Goal: Communication & Community: Answer question/provide support

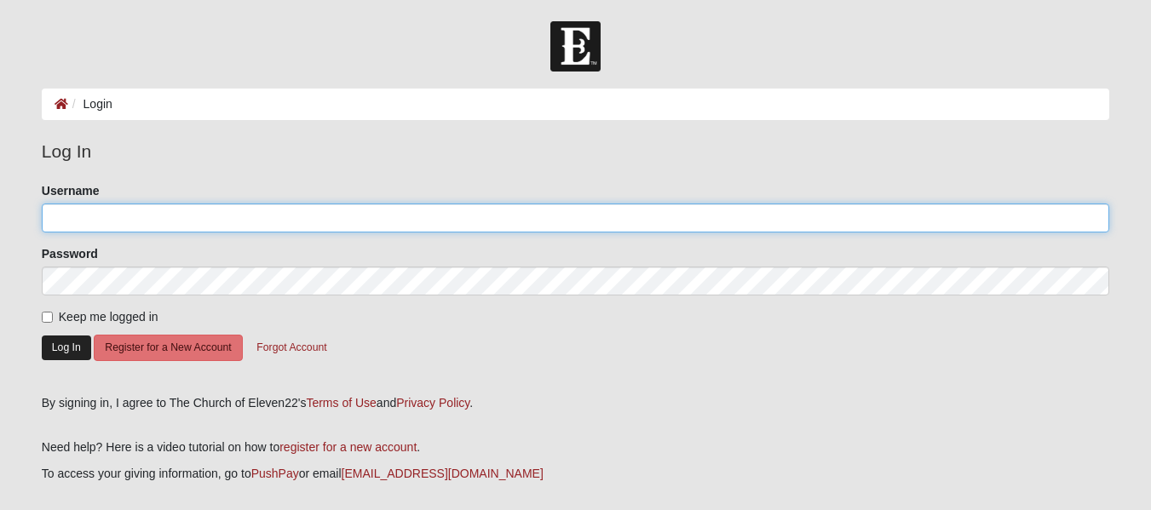
type input "ChuckBaker"
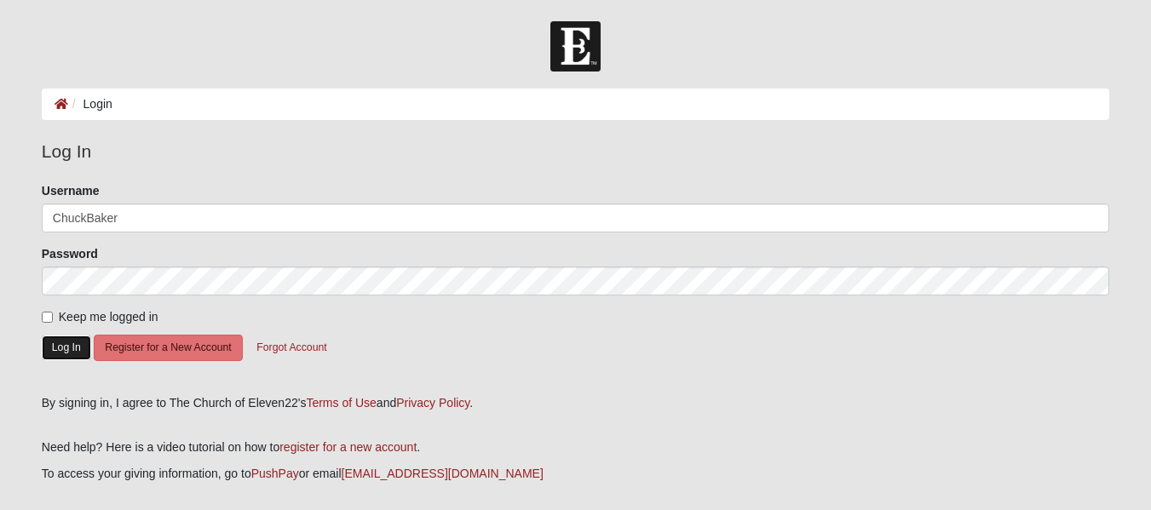
click at [73, 358] on button "Log In" at bounding box center [66, 348] width 49 height 25
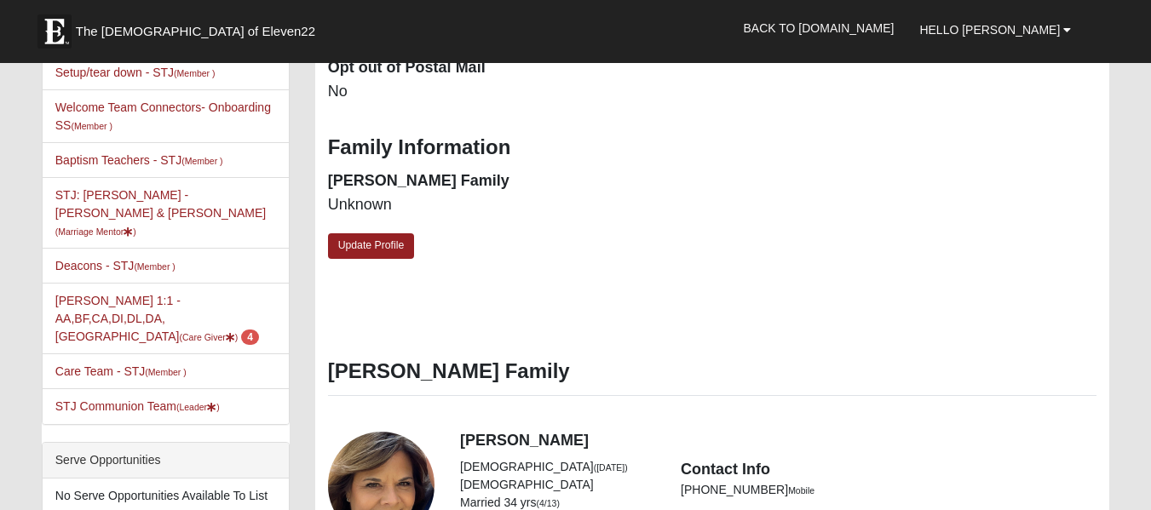
scroll to position [597, 0]
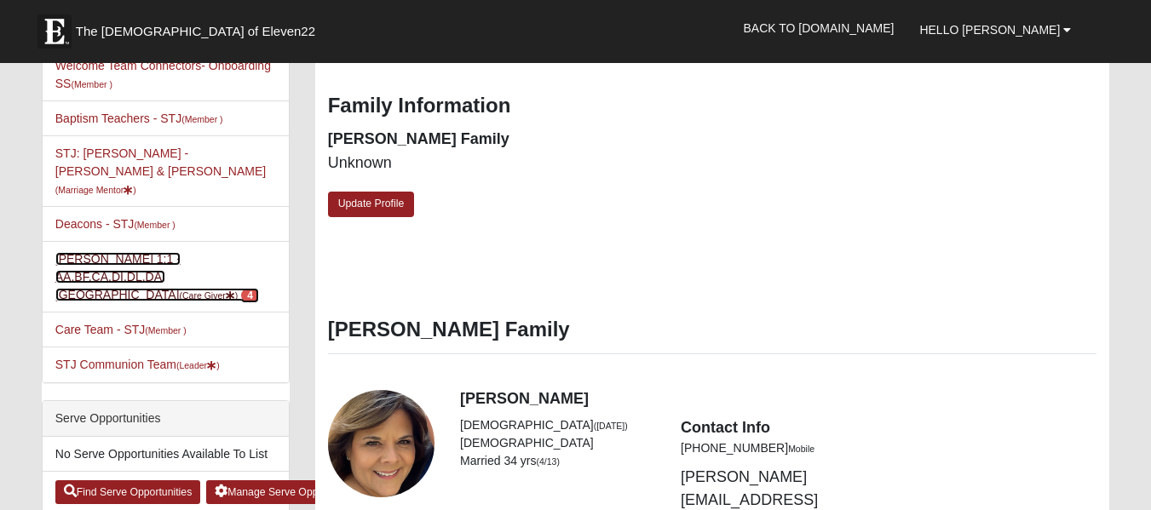
click at [103, 252] on link "[PERSON_NAME] 1:1 -AA,BF,[GEOGRAPHIC_DATA],DI,DL,DA,[GEOGRAPHIC_DATA] (Care Giv…" at bounding box center [157, 276] width 204 height 49
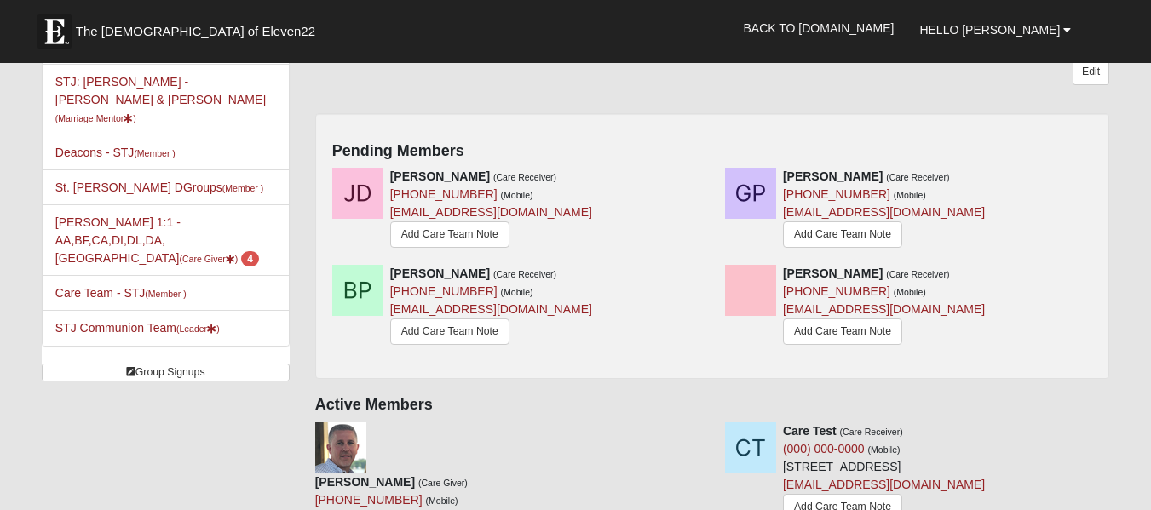
scroll to position [285, 0]
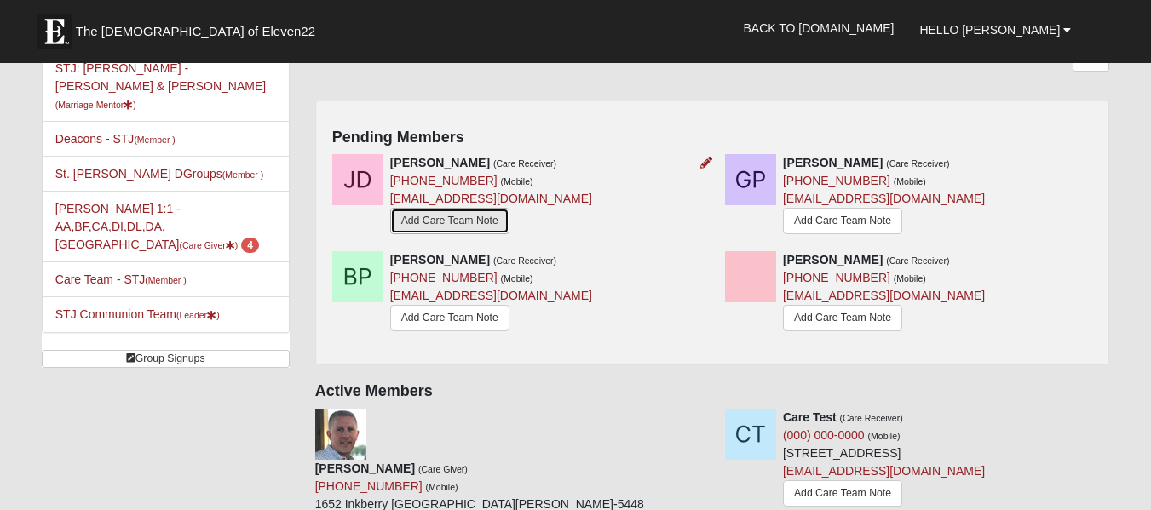
click at [464, 225] on link "Add Care Team Note" at bounding box center [449, 221] width 119 height 26
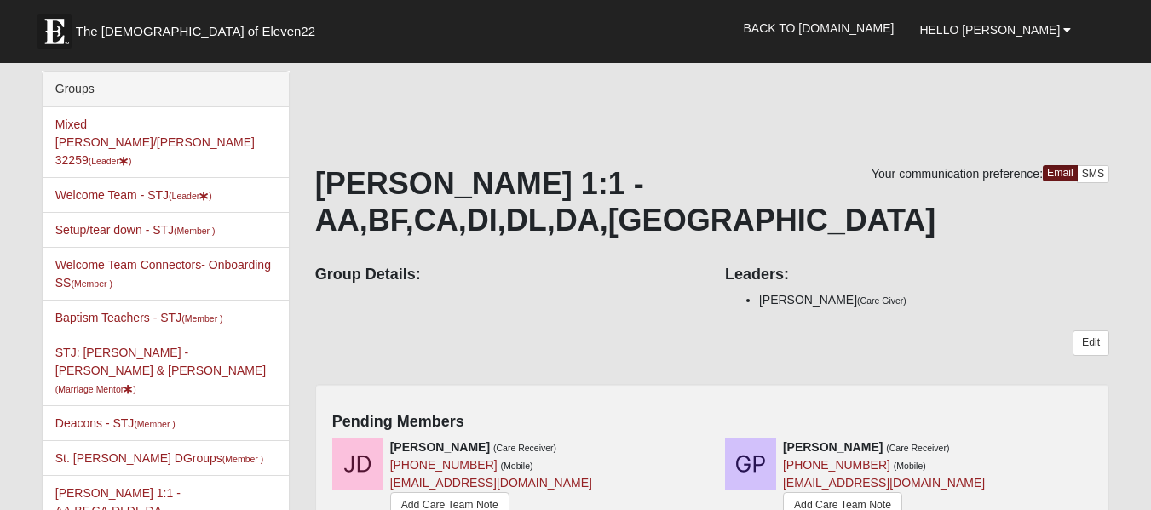
scroll to position [285, 0]
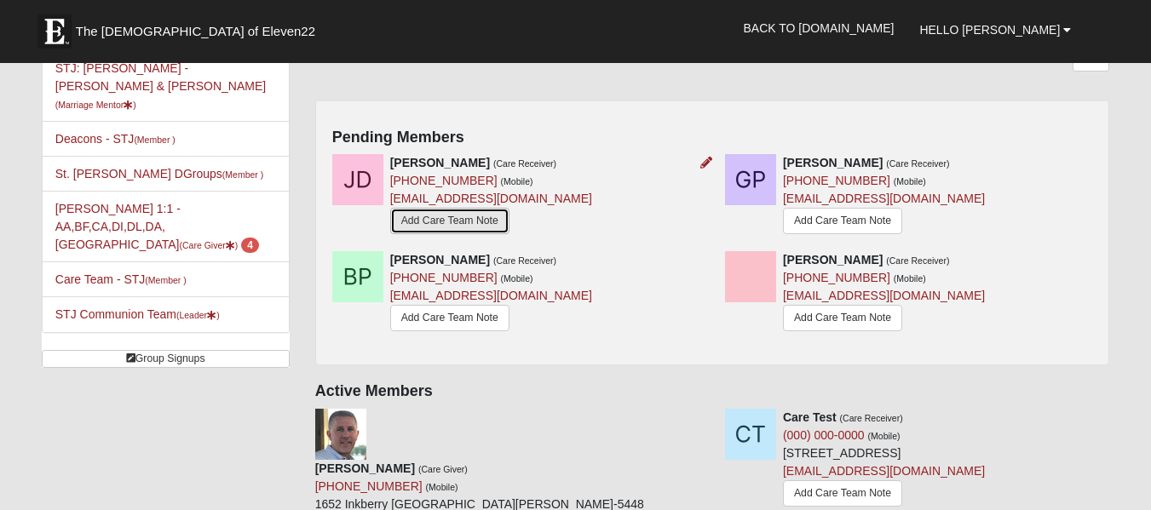
click at [441, 222] on link "Add Care Team Note" at bounding box center [449, 221] width 119 height 26
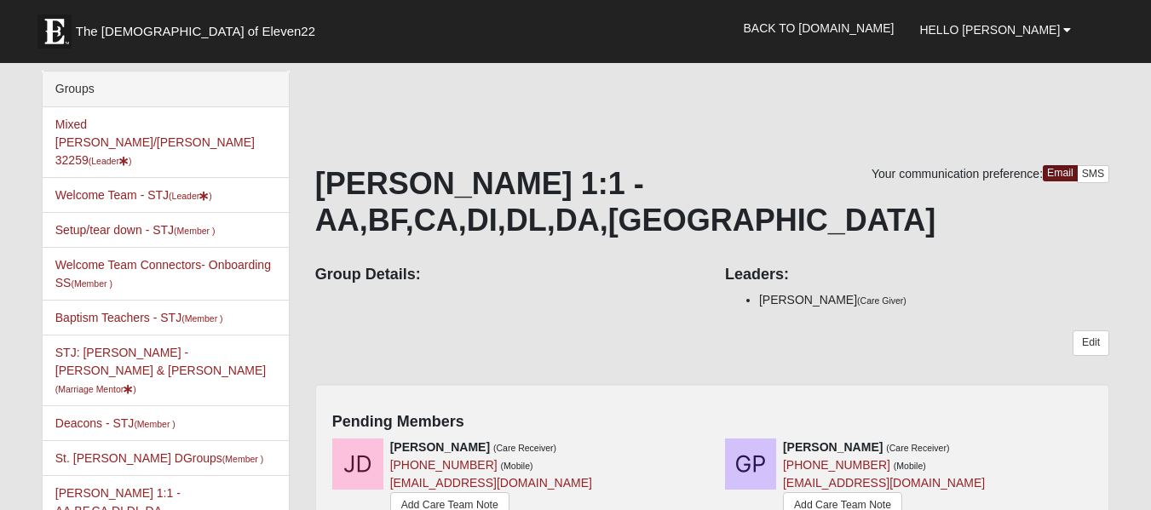
scroll to position [285, 0]
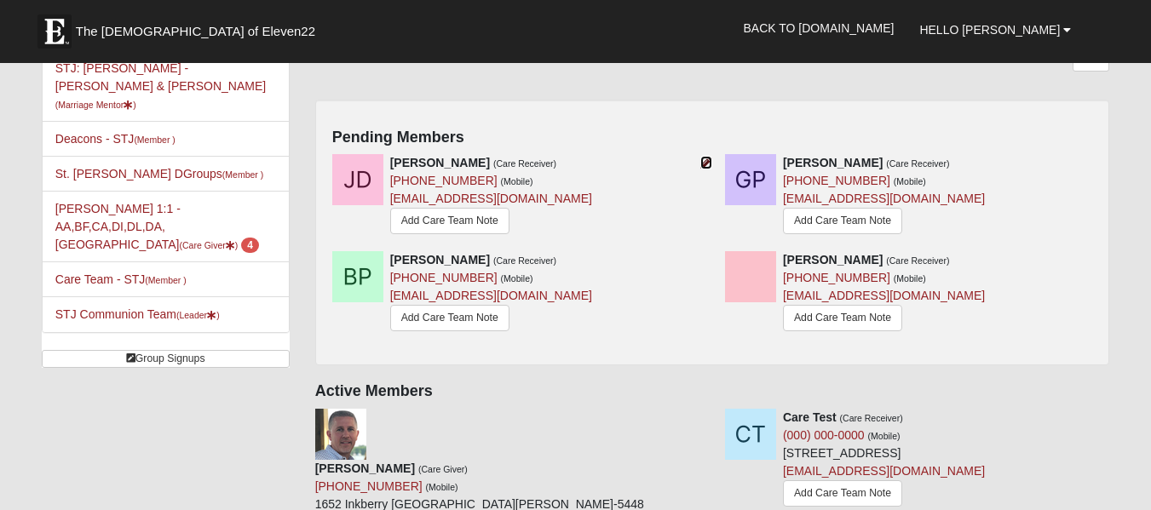
click at [705, 161] on icon at bounding box center [706, 163] width 12 height 12
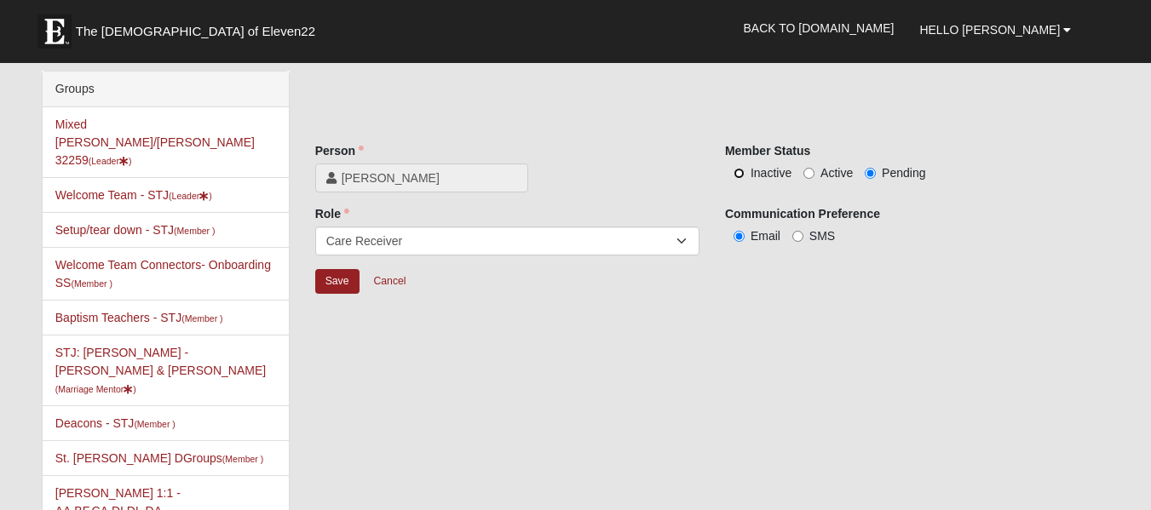
click at [741, 174] on input "Inactive" at bounding box center [739, 173] width 11 height 11
radio input "true"
click at [342, 276] on input "Save" at bounding box center [337, 281] width 44 height 25
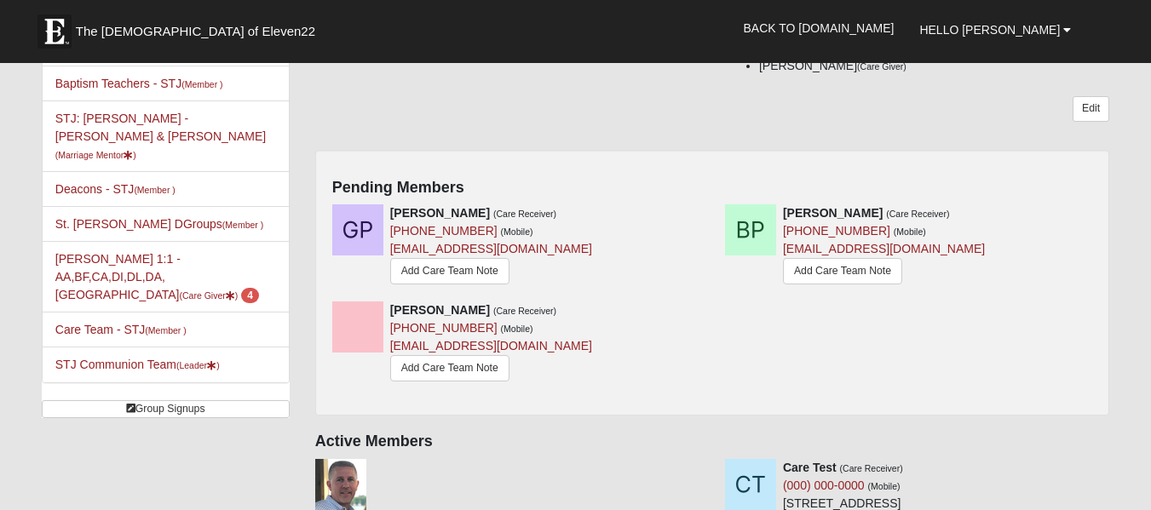
scroll to position [221, 0]
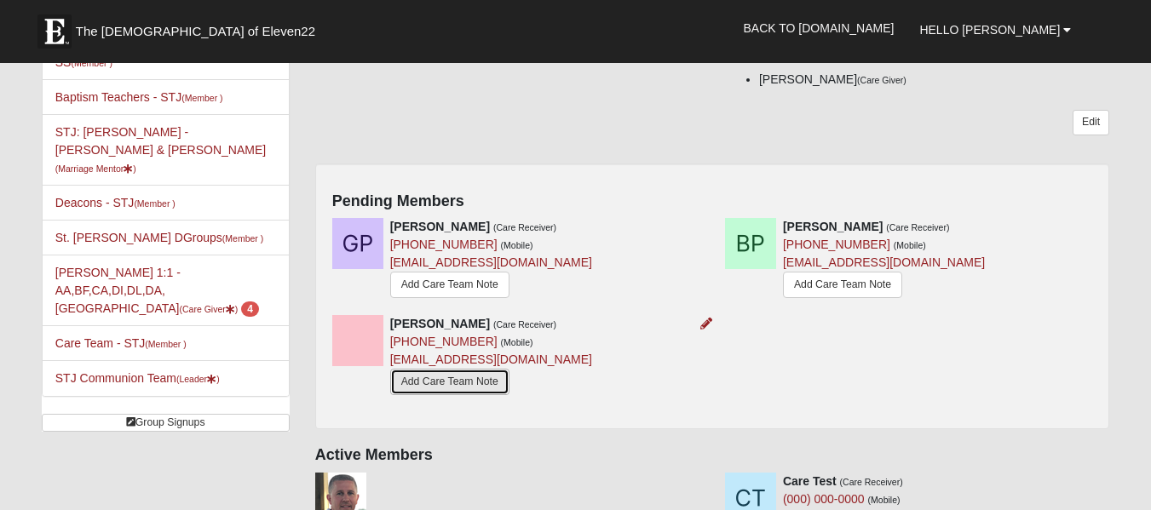
click at [431, 383] on link "Add Care Team Note" at bounding box center [449, 382] width 119 height 26
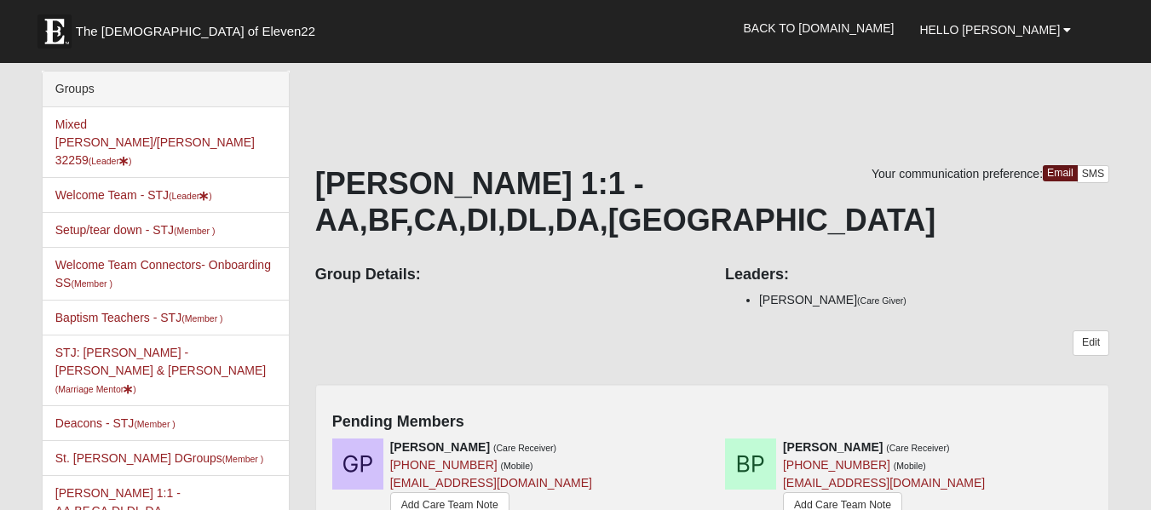
scroll to position [221, 0]
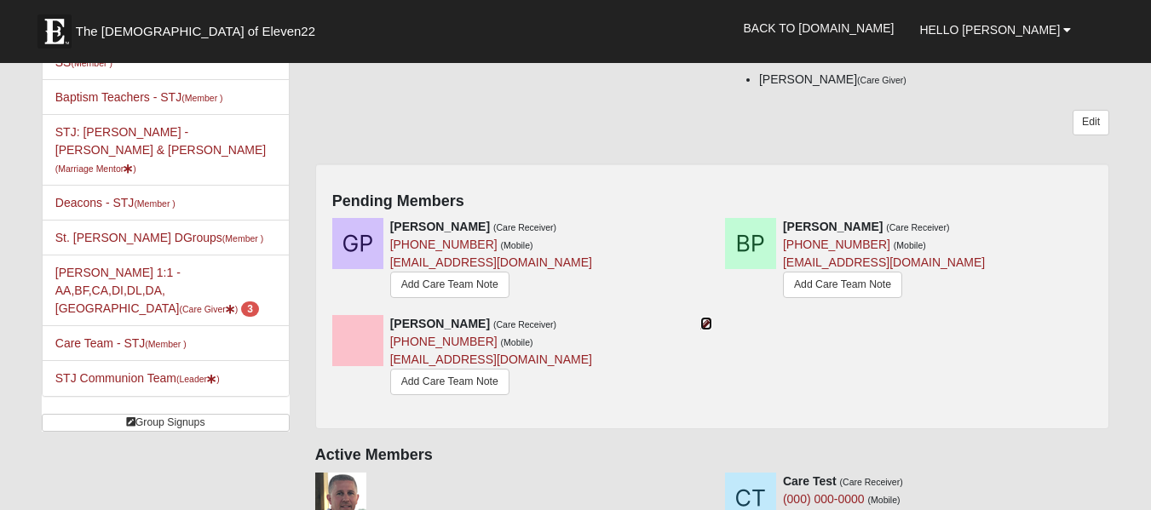
click at [710, 322] on icon at bounding box center [706, 324] width 12 height 12
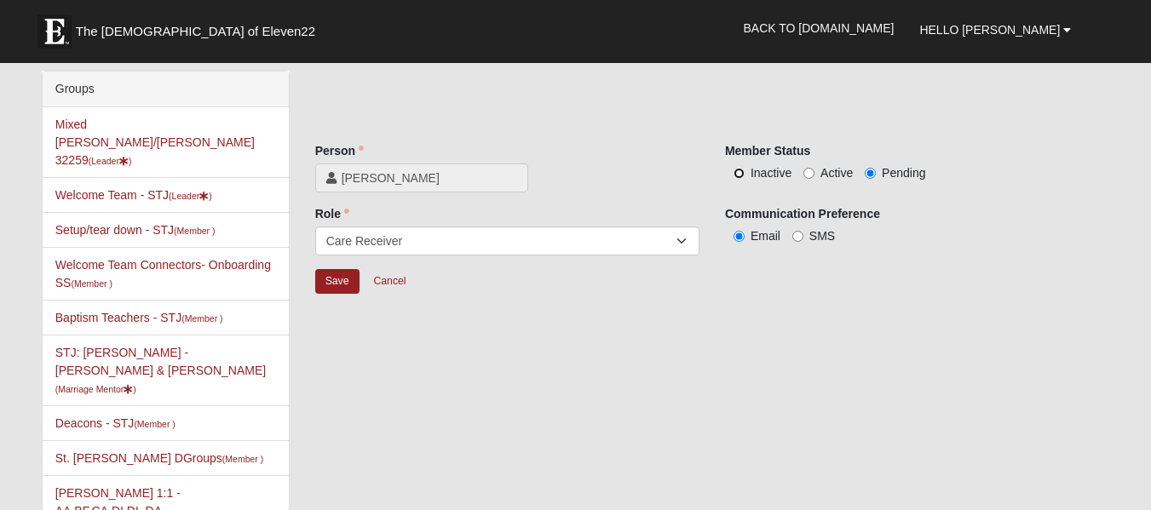
click at [741, 172] on input "Inactive" at bounding box center [739, 173] width 11 height 11
radio input "true"
click at [320, 281] on input "Save" at bounding box center [337, 281] width 44 height 25
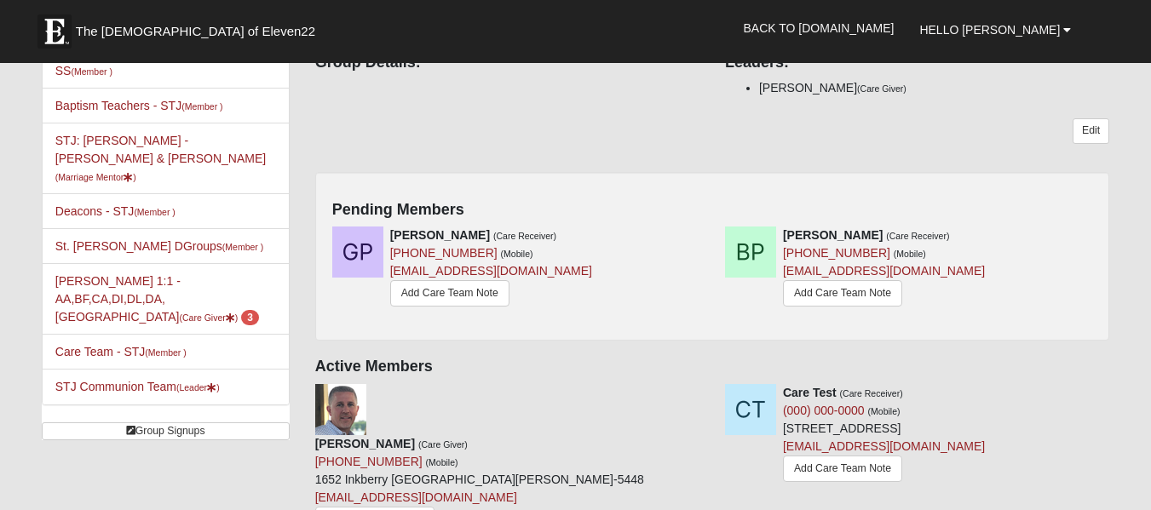
scroll to position [225, 0]
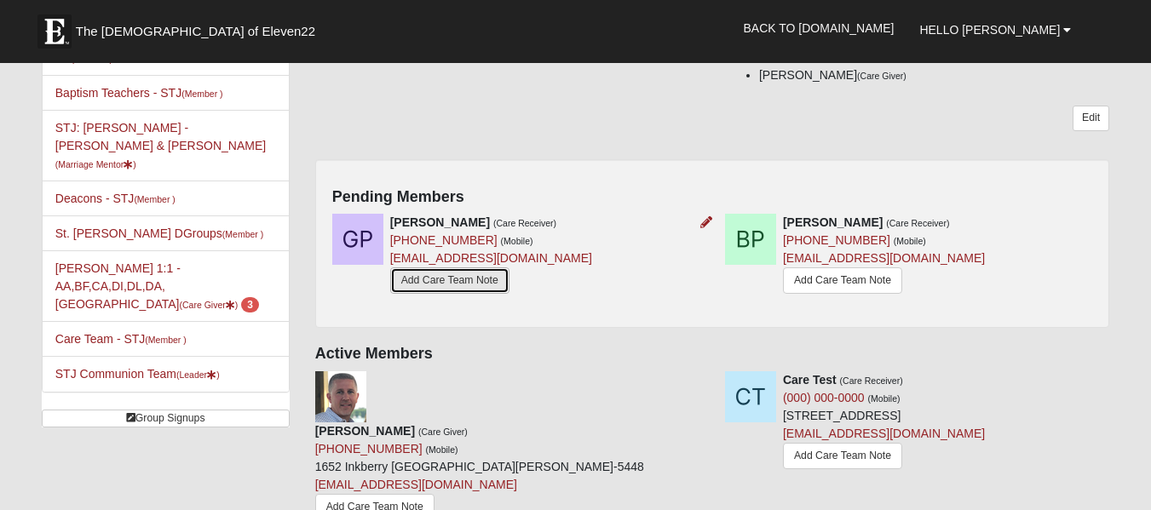
click at [464, 289] on link "Add Care Team Note" at bounding box center [449, 281] width 119 height 26
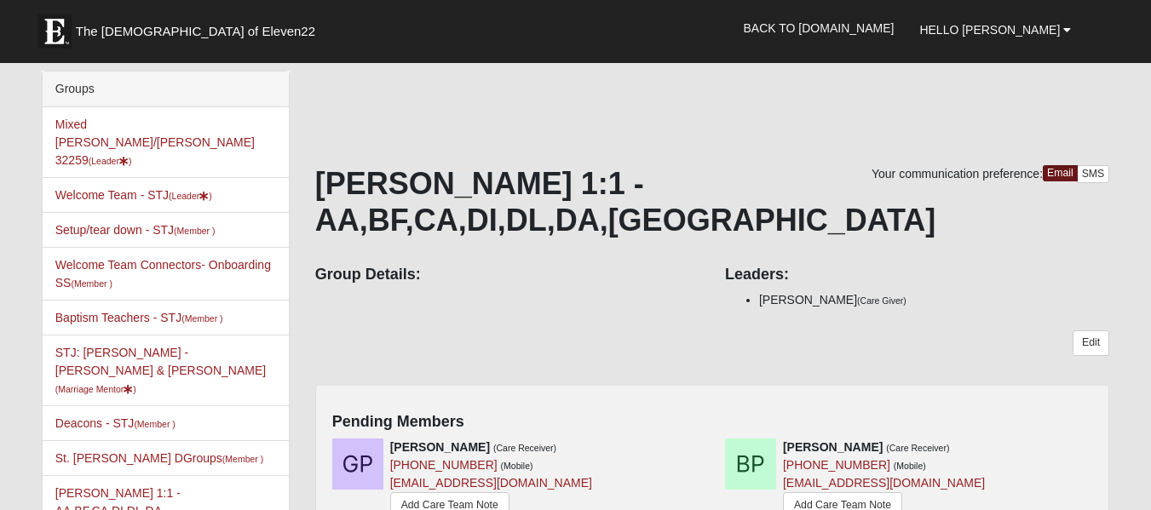
scroll to position [225, 0]
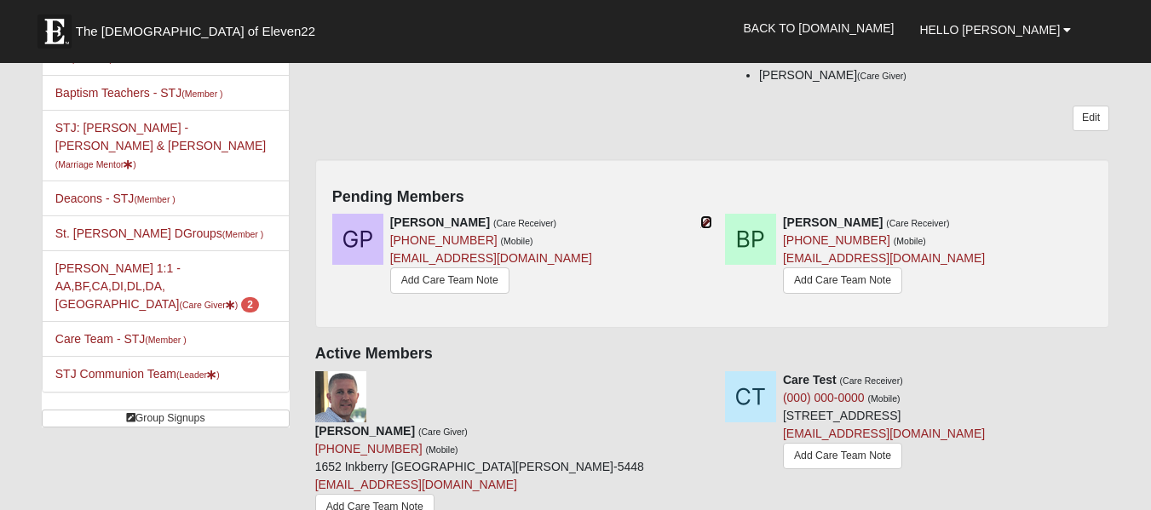
click at [709, 220] on icon at bounding box center [706, 222] width 12 height 12
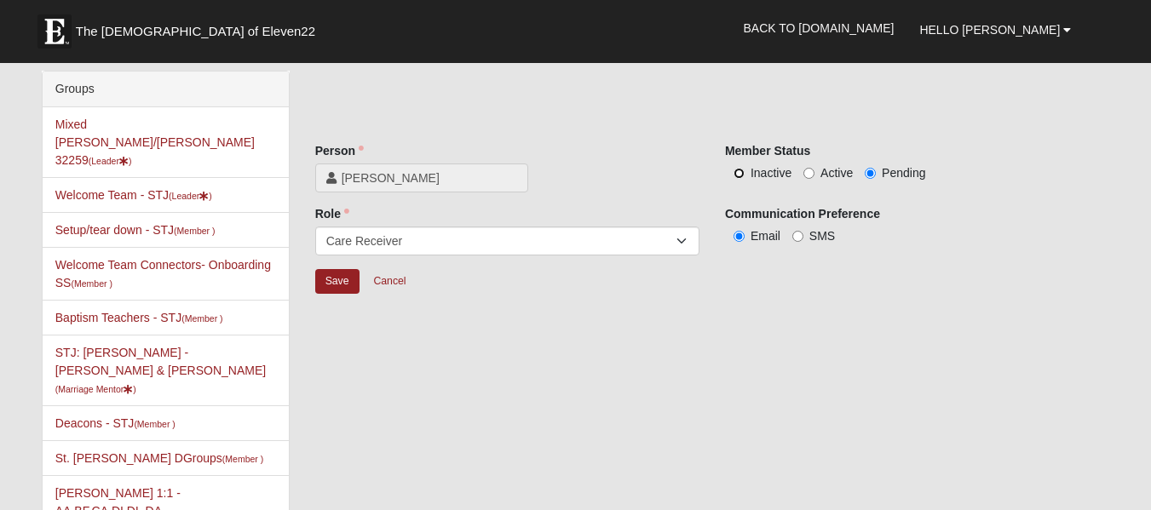
click at [737, 172] on input "Inactive" at bounding box center [739, 173] width 11 height 11
radio input "true"
click at [343, 284] on input "Save" at bounding box center [337, 281] width 44 height 25
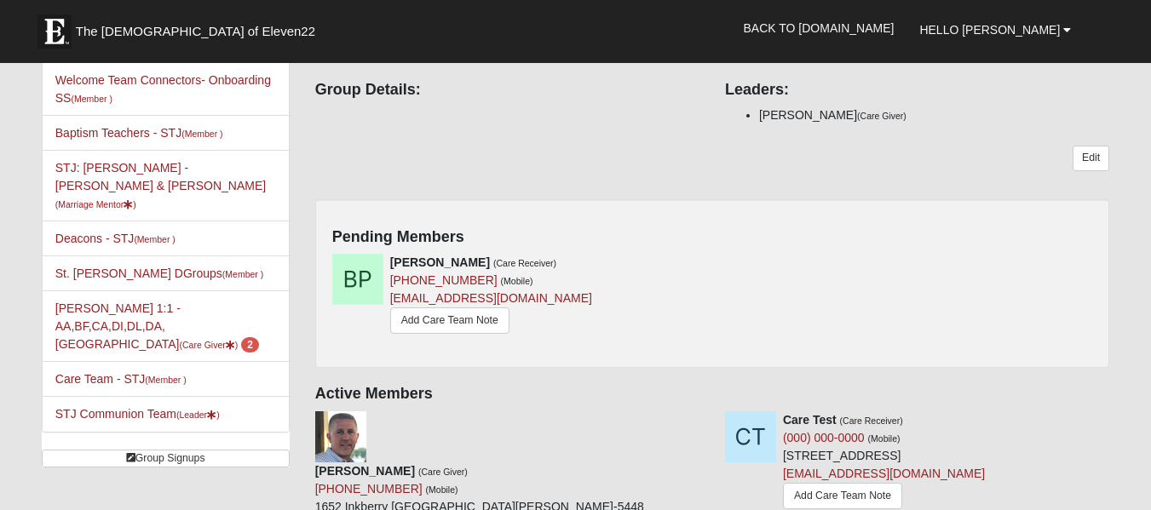
scroll to position [202, 0]
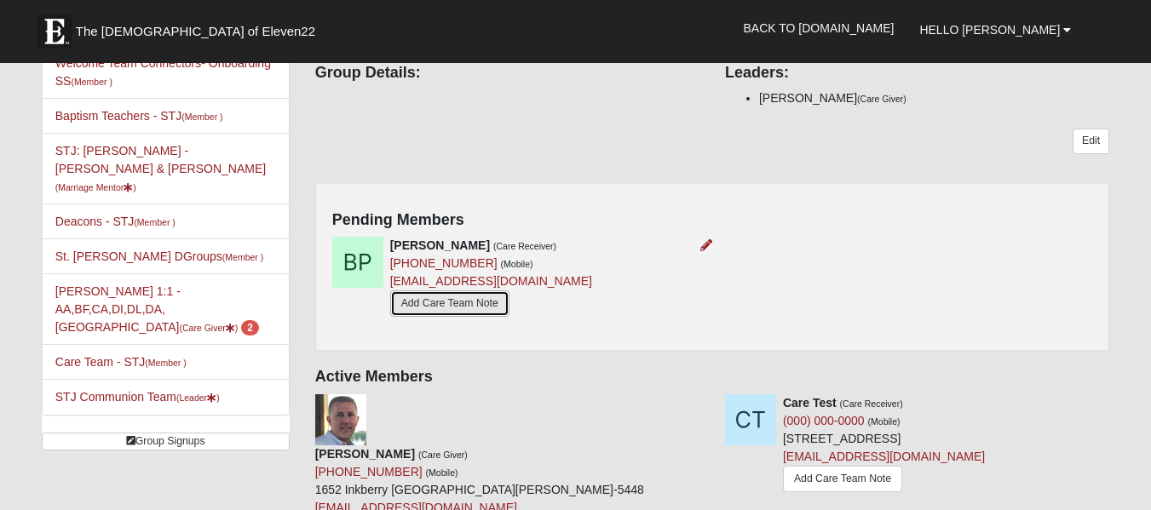
click at [429, 305] on link "Add Care Team Note" at bounding box center [449, 304] width 119 height 26
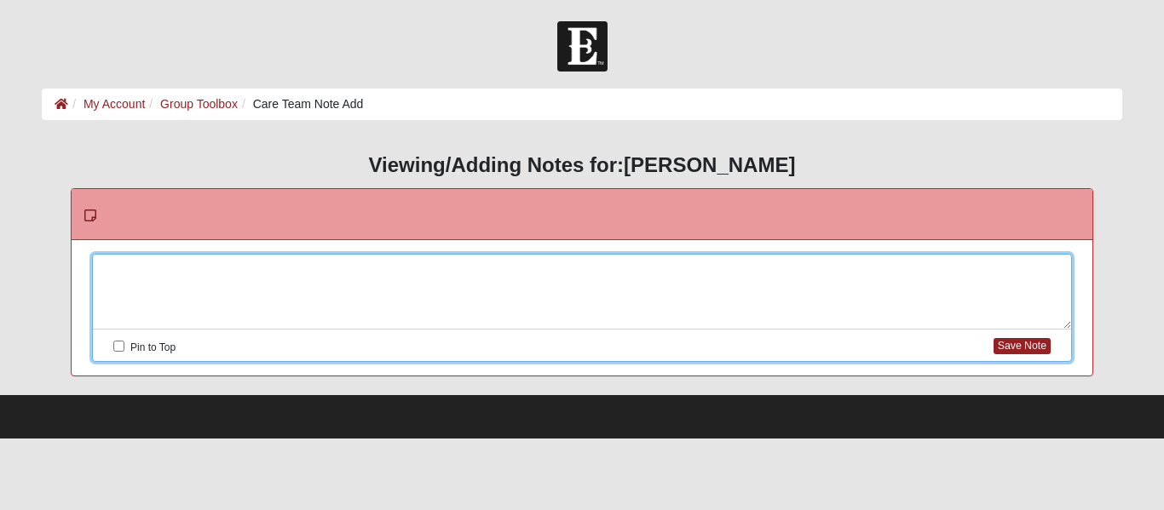
click at [383, 269] on div at bounding box center [582, 292] width 978 height 75
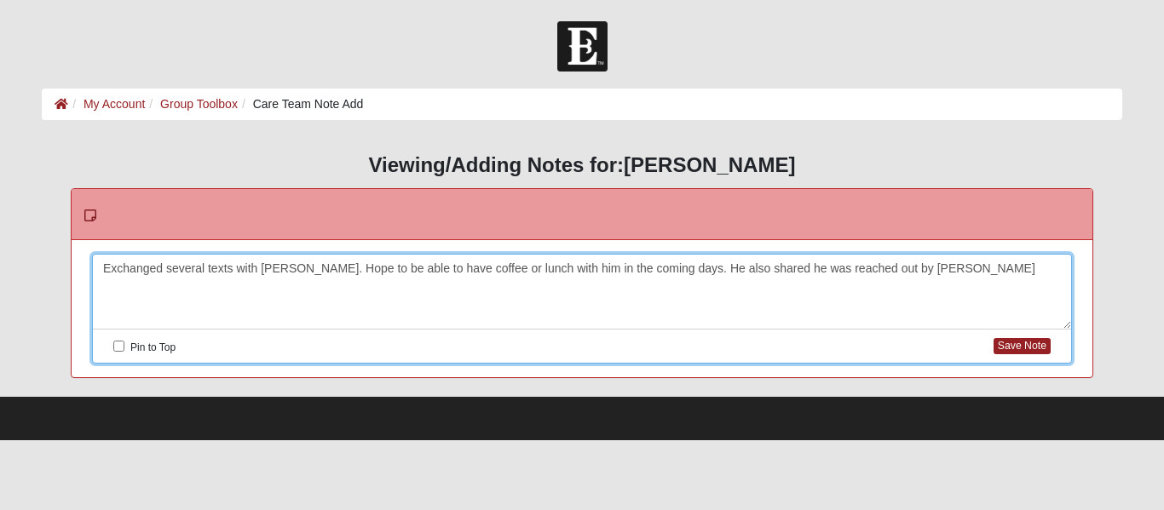
click at [914, 268] on div "Exchanged several texts with [PERSON_NAME]. Hope to be able to have coffee or l…" at bounding box center [582, 292] width 978 height 75
click at [1029, 345] on button "Save Note" at bounding box center [1022, 346] width 57 height 16
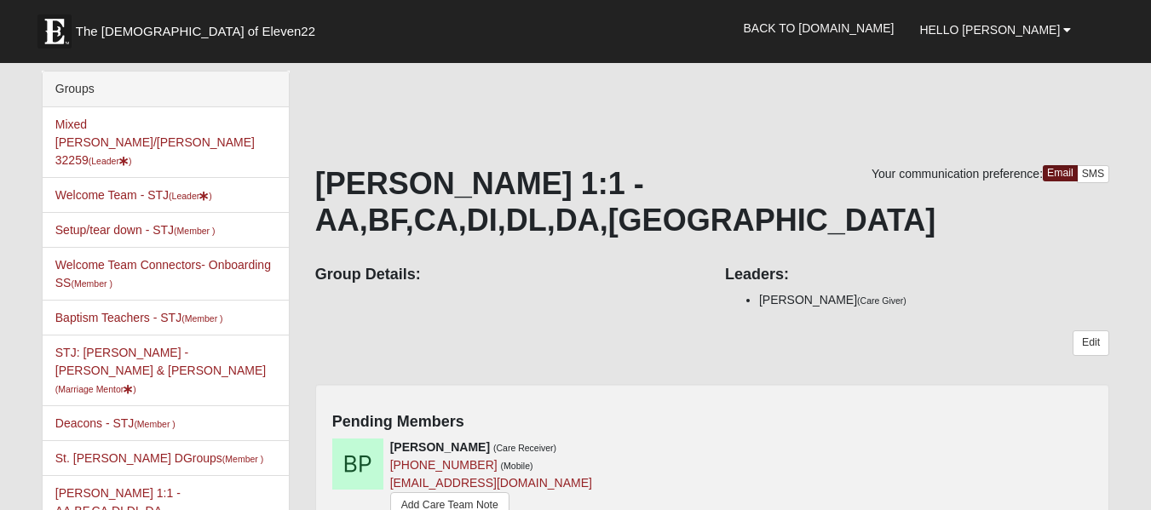
scroll to position [202, 0]
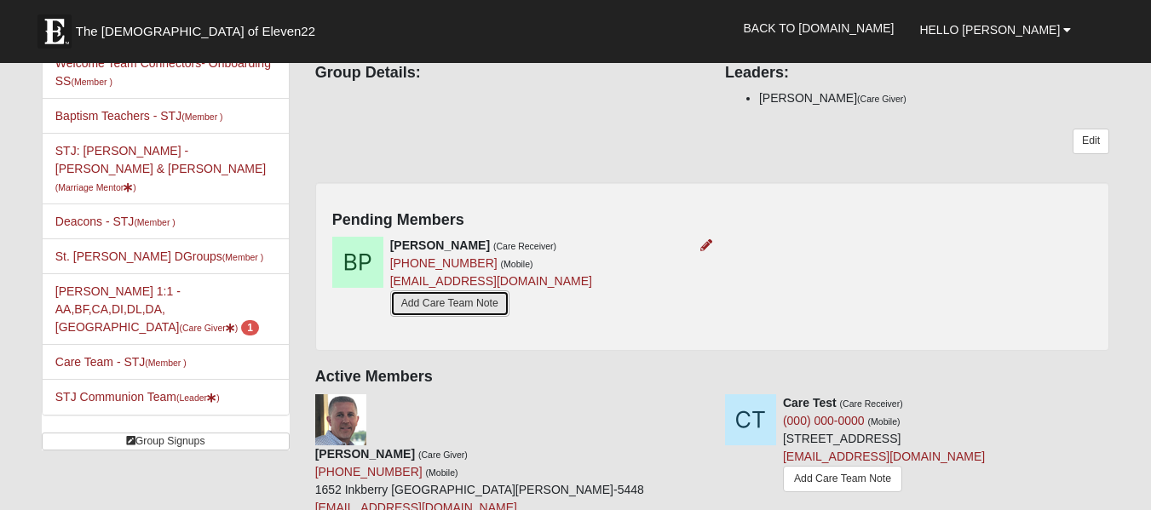
click at [464, 305] on link "Add Care Team Note" at bounding box center [449, 304] width 119 height 26
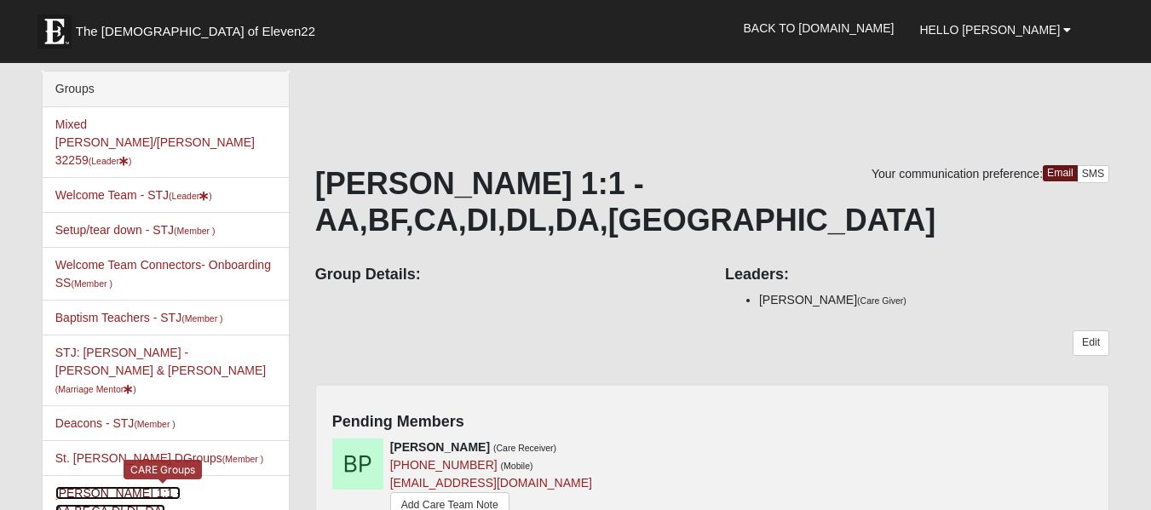
click at [97, 487] on link "Chuck Baker 1:1 -AA,BF,CA,DI,DL,DA,MA (Care Giver ) 1" at bounding box center [157, 511] width 204 height 49
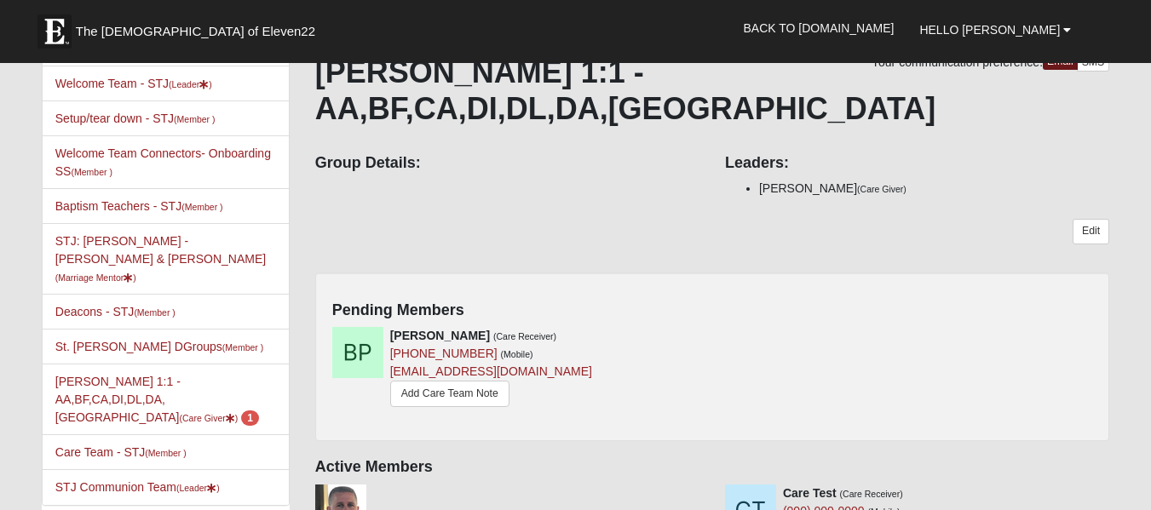
scroll to position [113, 0]
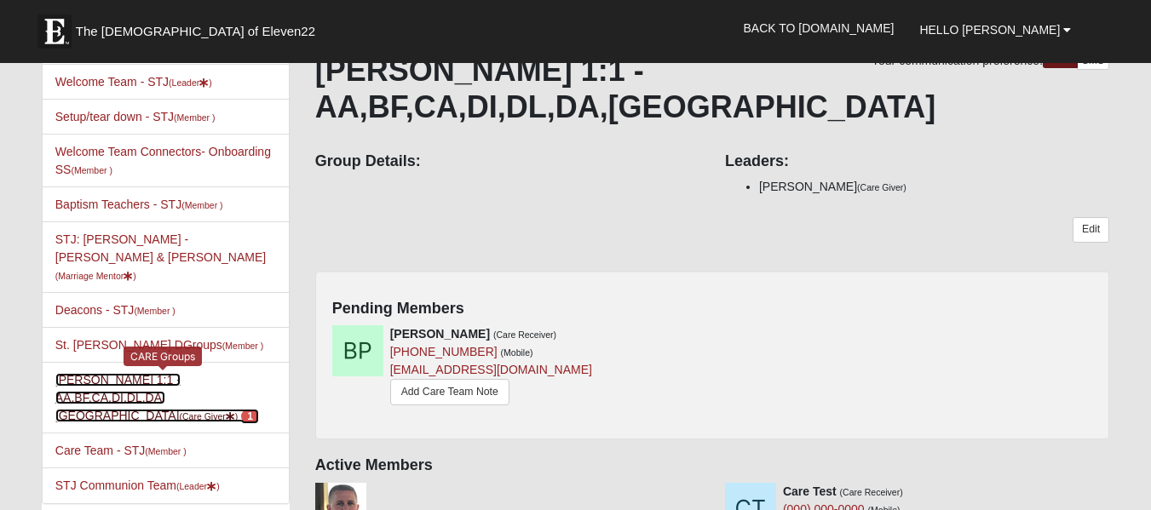
click at [124, 373] on link "[PERSON_NAME] 1:1 -AA,BF,[GEOGRAPHIC_DATA],DI,DL,DA,[GEOGRAPHIC_DATA] (Care Giv…" at bounding box center [157, 397] width 204 height 49
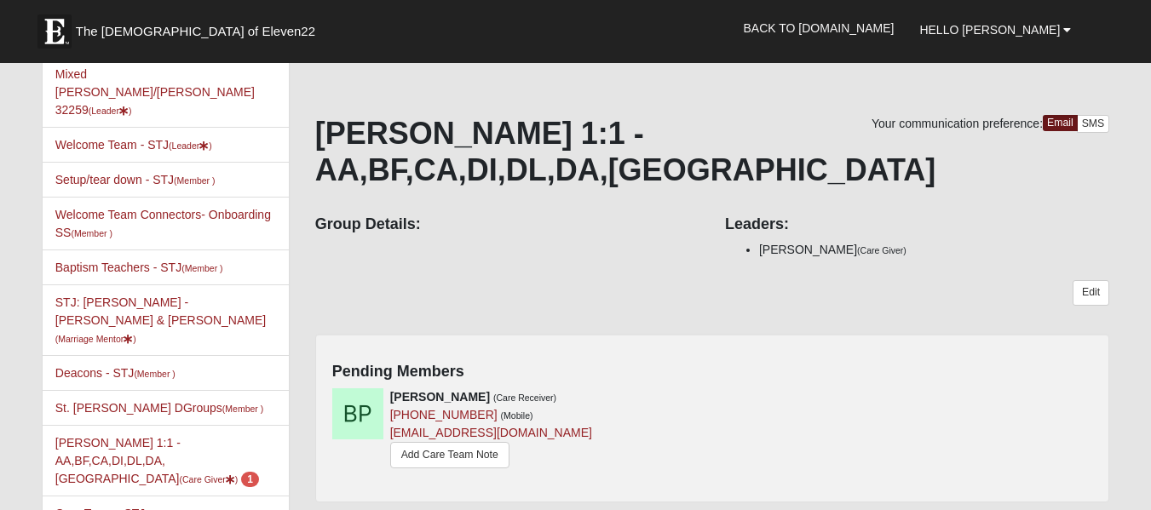
scroll to position [46, 0]
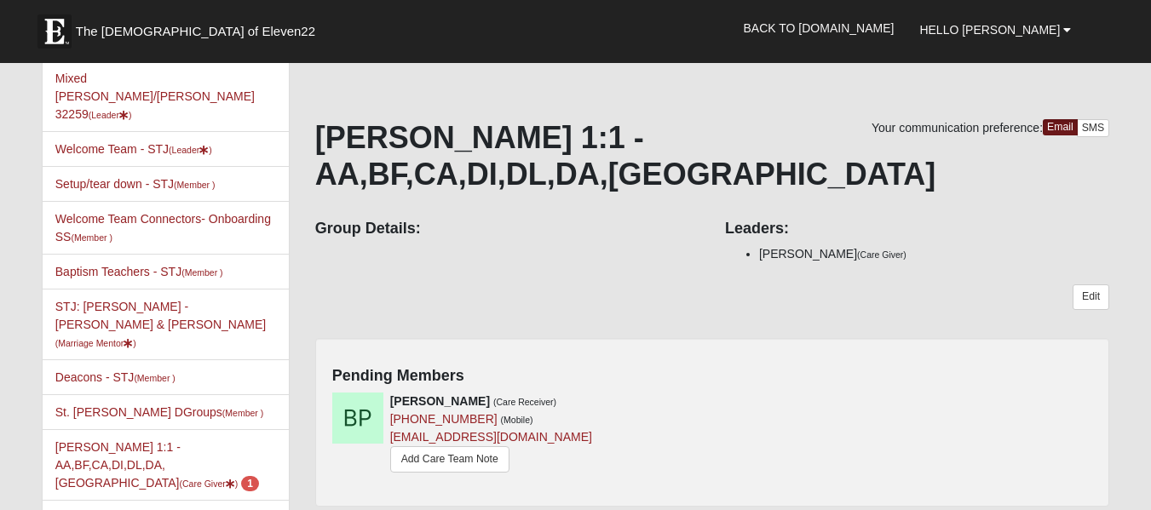
click at [788, 337] on div "Your communication preference: Email SMS [PERSON_NAME] 1:1 -AA,BF,[GEOGRAPHIC_D…" at bounding box center [712, 419] width 795 height 600
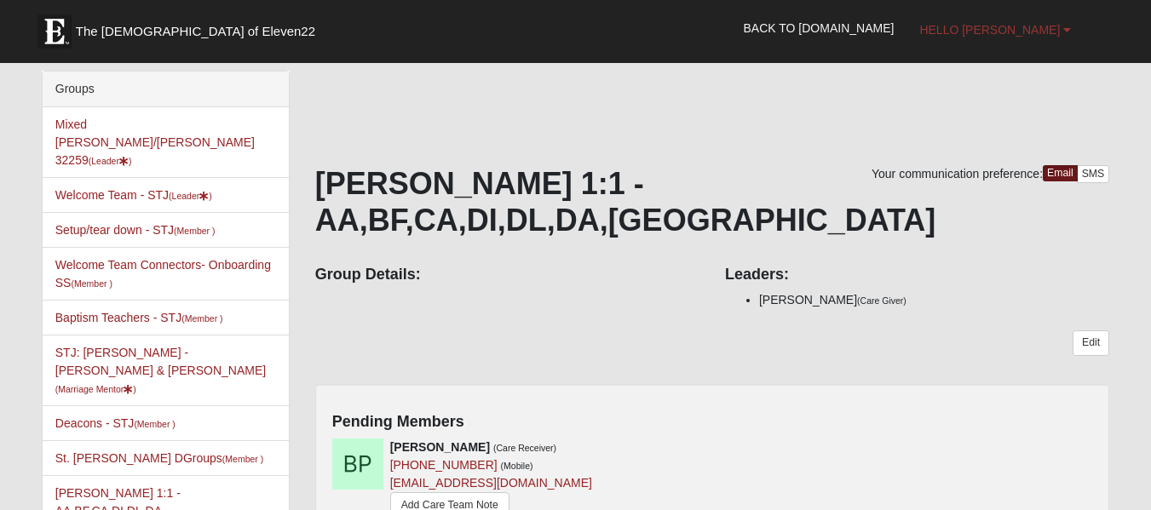
click at [1045, 35] on span "Hello [PERSON_NAME]" at bounding box center [989, 30] width 141 height 14
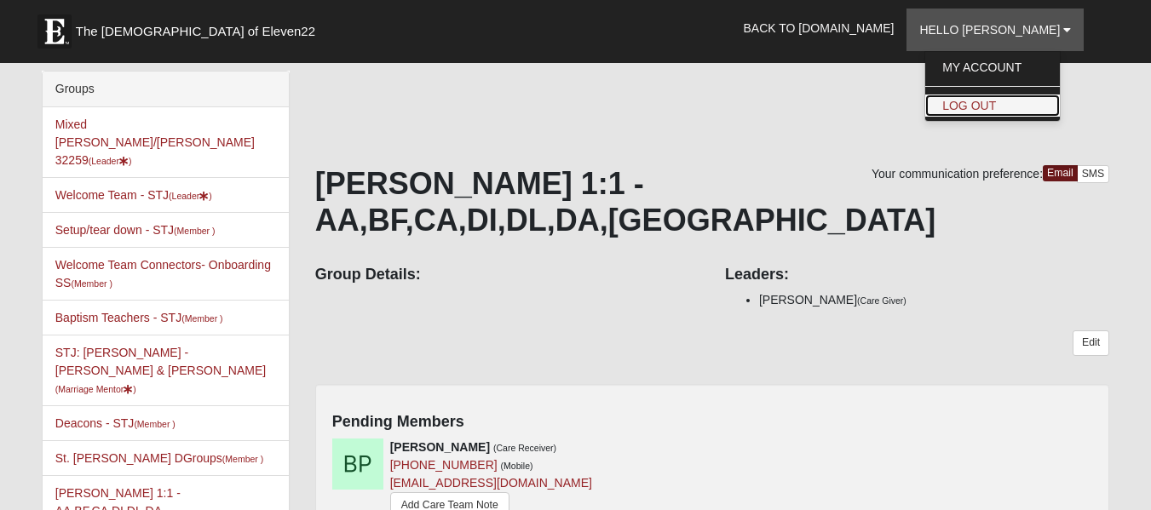
click at [1019, 101] on link "Log Out" at bounding box center [992, 106] width 135 height 22
